Goal: Task Accomplishment & Management: Manage account settings

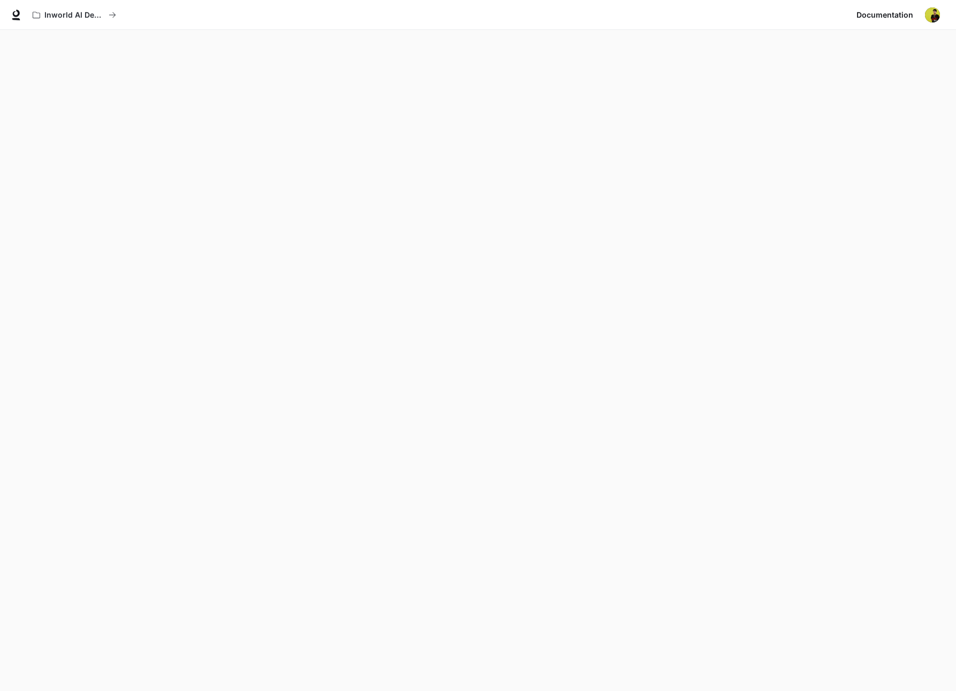
click at [927, 15] on img "button" at bounding box center [932, 14] width 15 height 15
click at [842, 81] on span "Billing" at bounding box center [865, 79] width 138 height 11
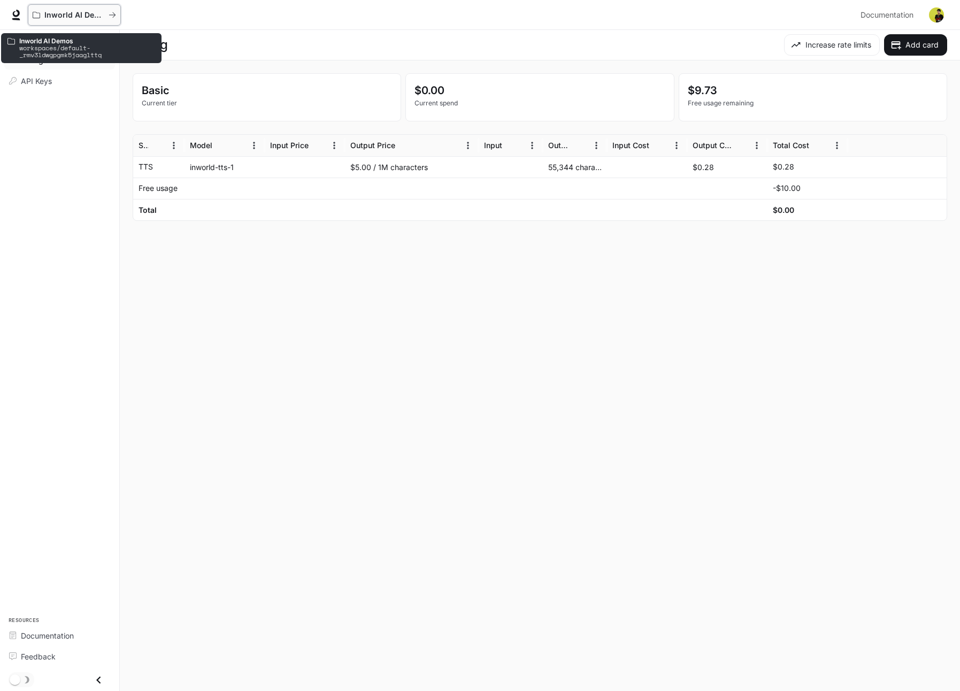
click at [58, 17] on p "Inworld AI Demos" at bounding box center [74, 15] width 60 height 9
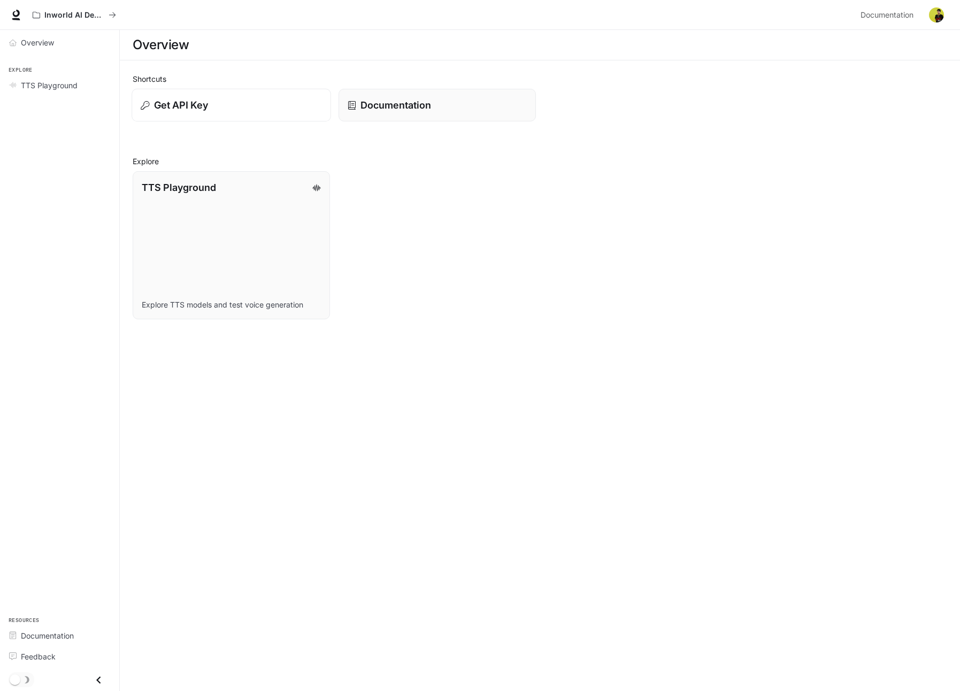
click at [271, 98] on div "Get API Key" at bounding box center [231, 105] width 181 height 14
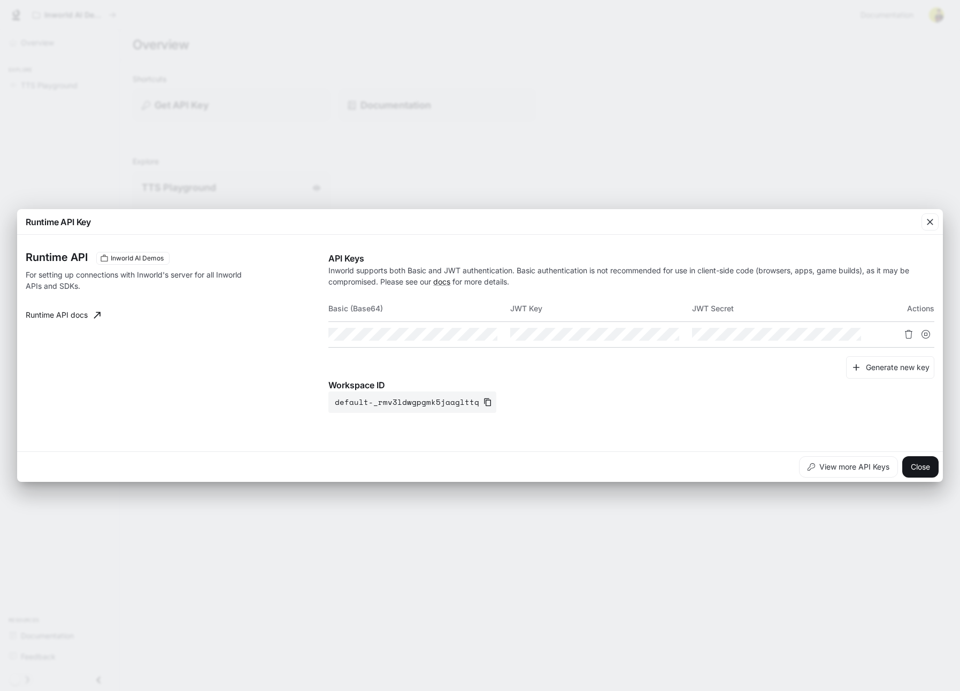
click at [76, 319] on link "Runtime API docs" at bounding box center [62, 314] width 83 height 21
click at [925, 225] on icon "button" at bounding box center [930, 222] width 11 height 11
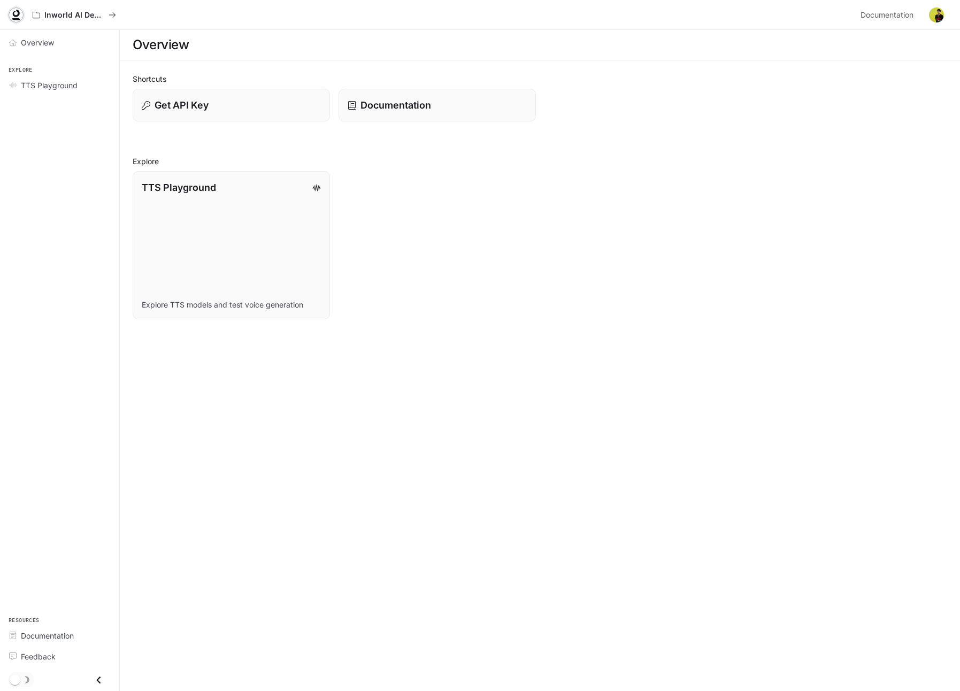
click at [17, 15] on icon at bounding box center [16, 13] width 7 height 7
click at [420, 114] on link "Documentation" at bounding box center [436, 105] width 199 height 33
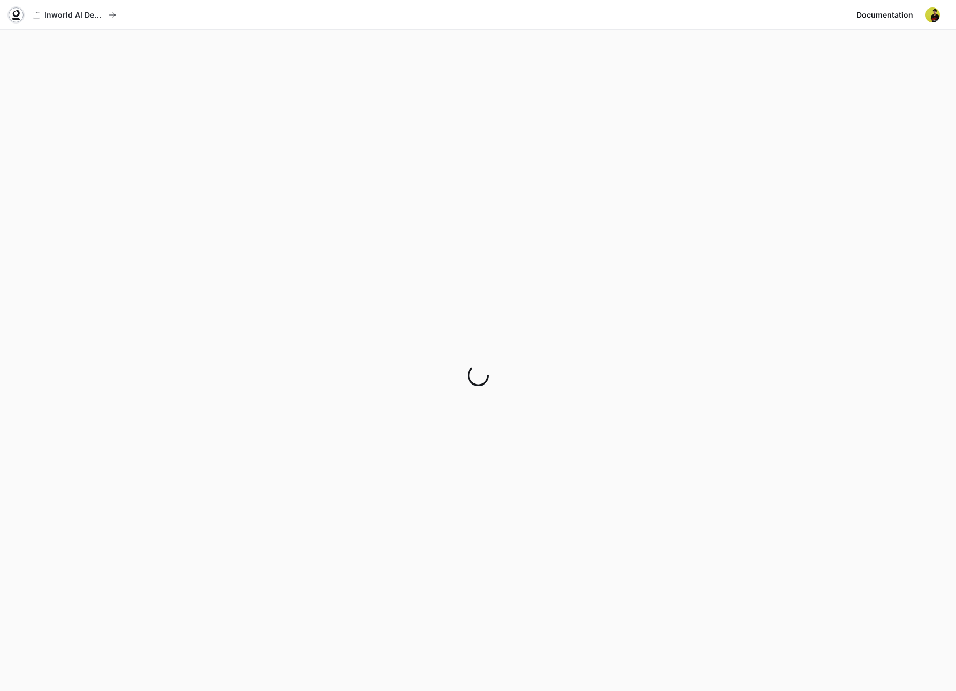
click at [18, 20] on icon at bounding box center [16, 19] width 8 height 2
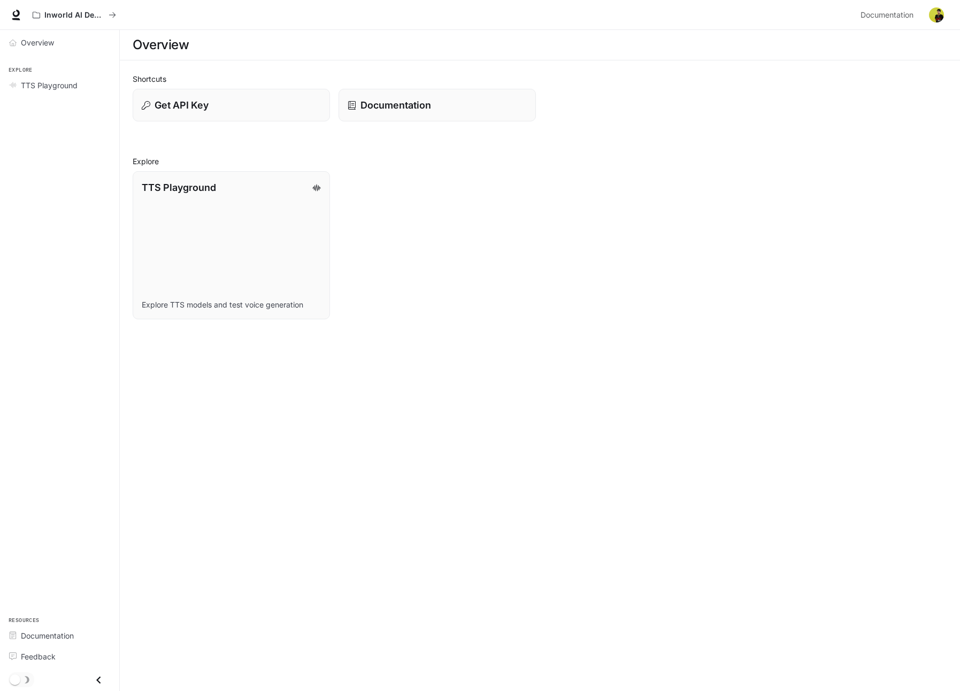
click at [940, 13] on img "button" at bounding box center [936, 14] width 15 height 15
click at [828, 103] on span "API Keys" at bounding box center [869, 100] width 138 height 11
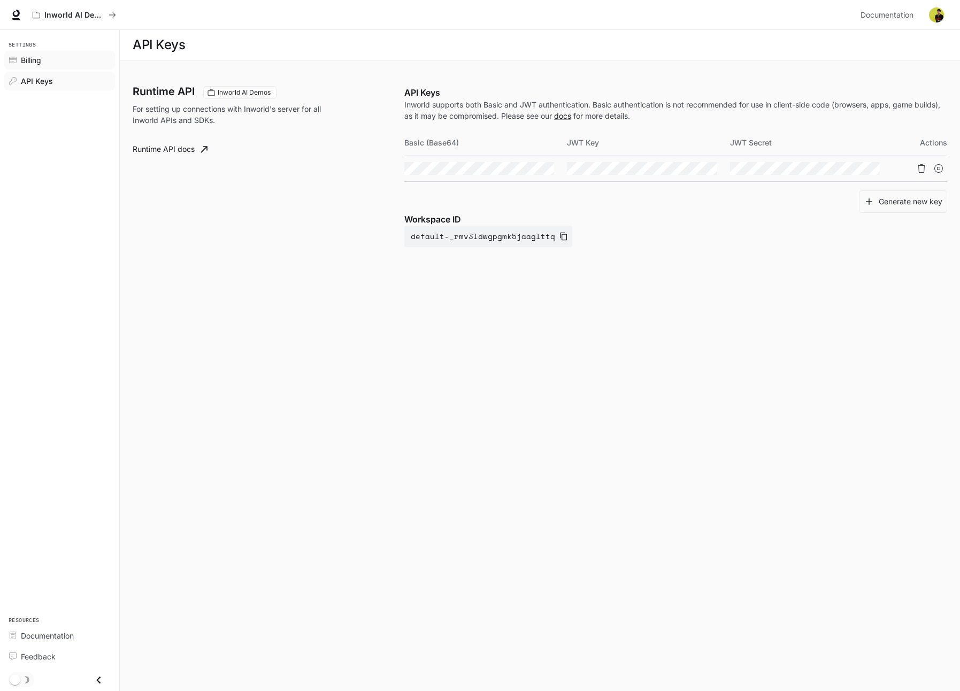
click at [55, 60] on div "Billing" at bounding box center [65, 60] width 89 height 11
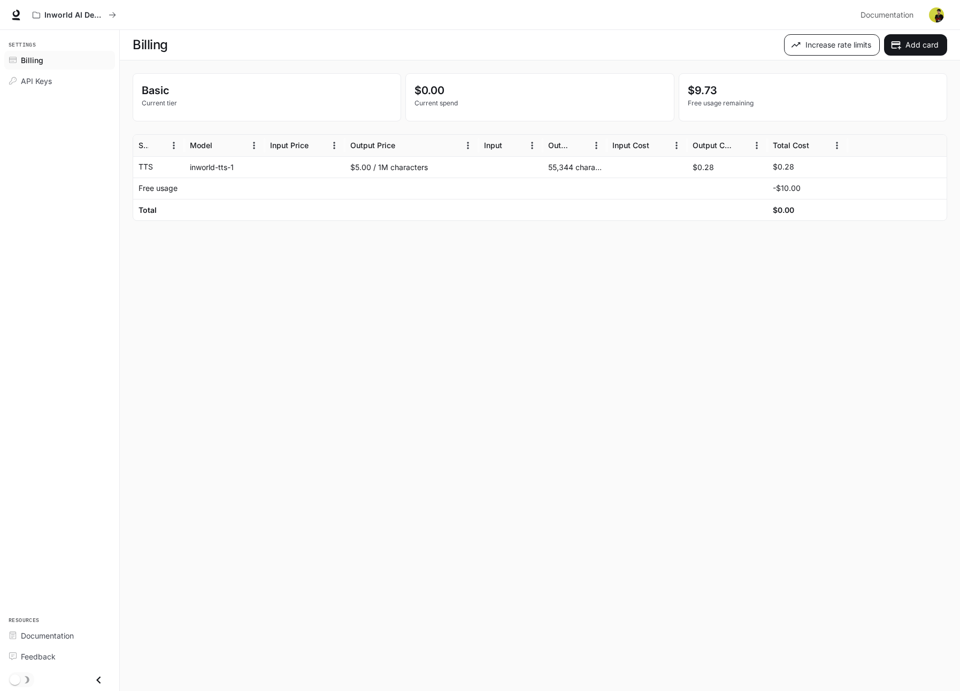
click at [816, 51] on button "Increase rate limits" at bounding box center [832, 44] width 96 height 21
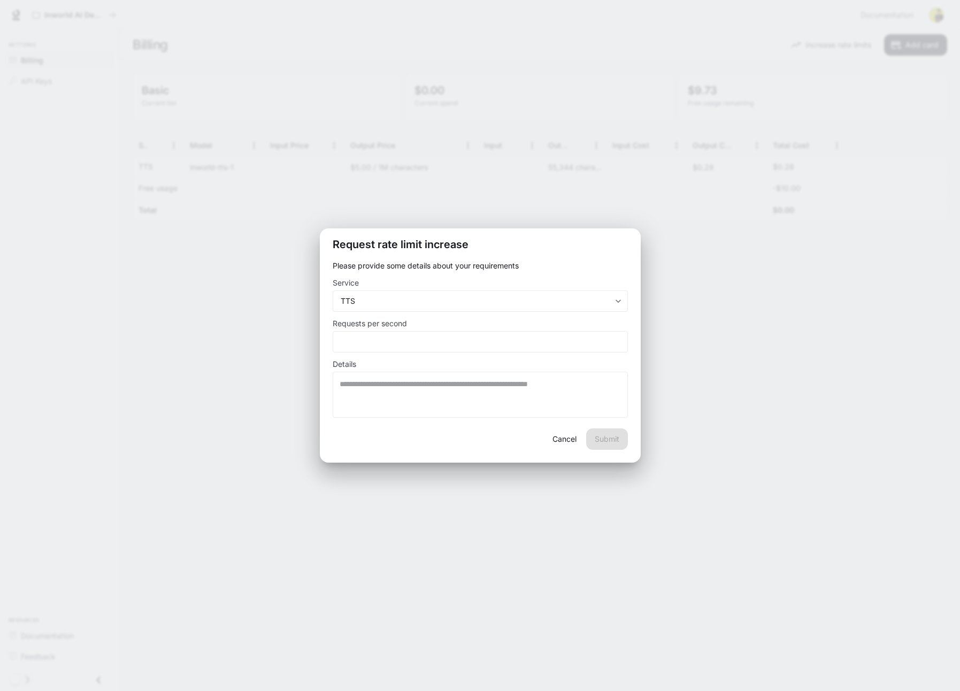
click at [571, 441] on button "Cancel" at bounding box center [565, 438] width 34 height 21
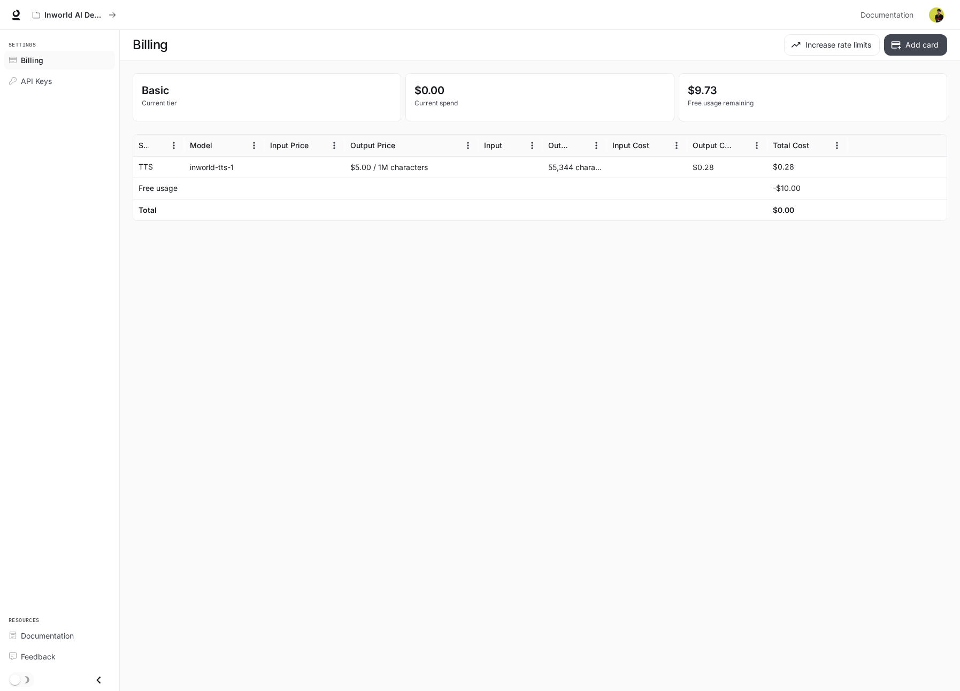
click at [918, 51] on button "Add card" at bounding box center [915, 44] width 63 height 21
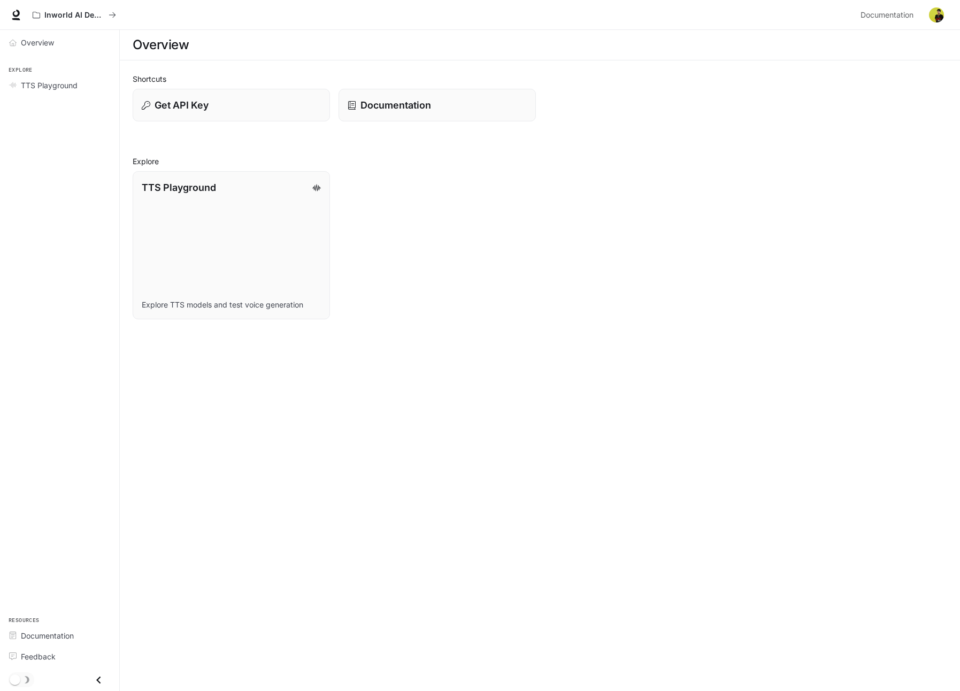
click at [547, 311] on div "TTS Playground Explore TTS models and test voice generation" at bounding box center [535, 241] width 823 height 157
click at [942, 23] on button "button" at bounding box center [936, 14] width 21 height 21
click at [856, 79] on span "Billing" at bounding box center [869, 79] width 138 height 11
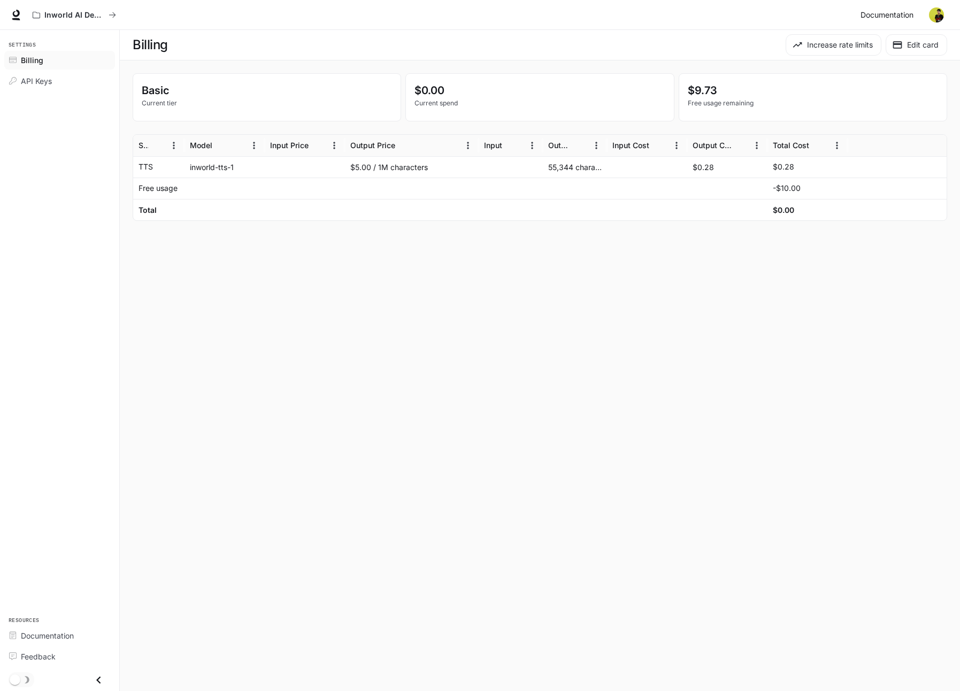
click at [884, 18] on span "Documentation" at bounding box center [886, 15] width 53 height 13
